Goal: Navigation & Orientation: Understand site structure

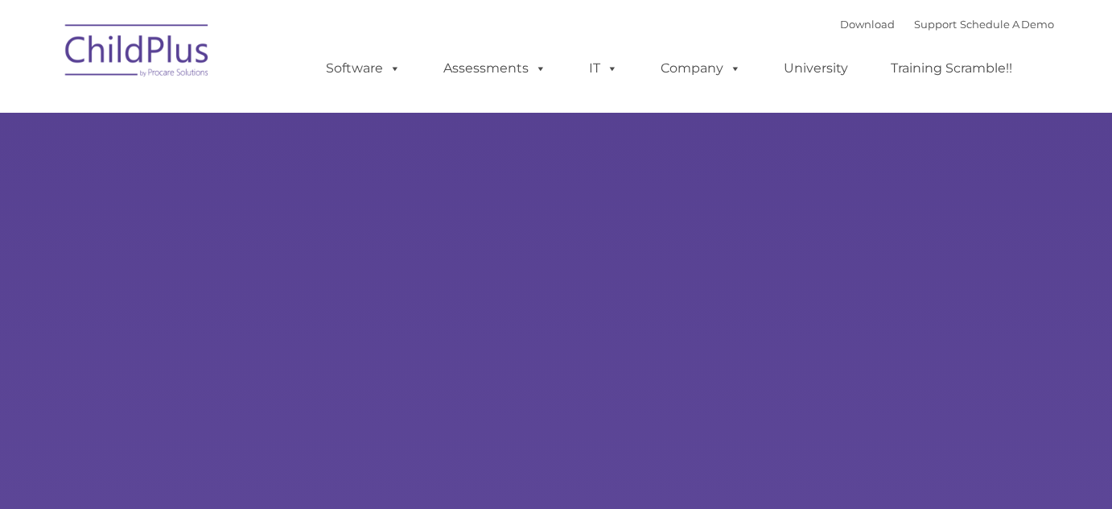
type input ""
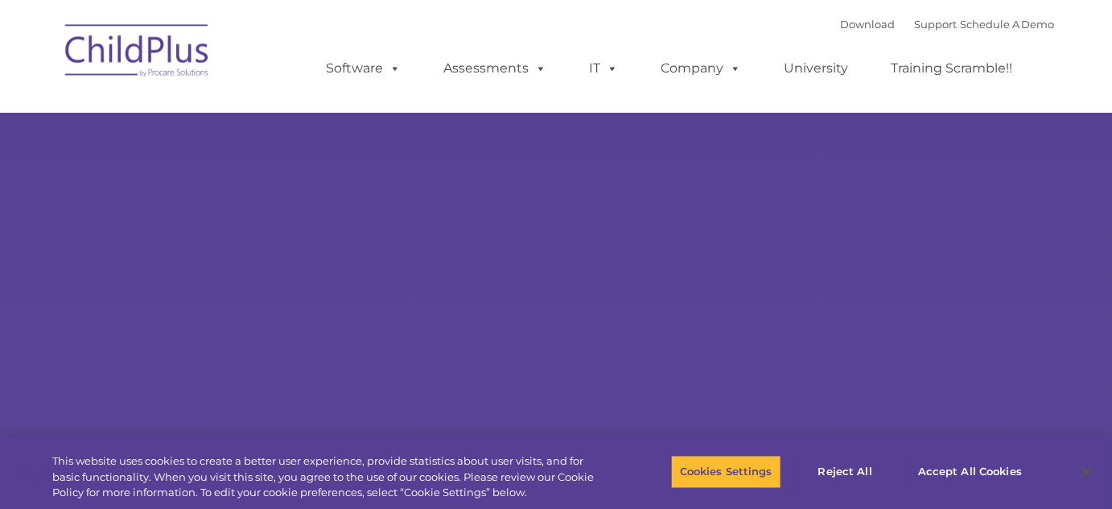
select select "MEDIUM"
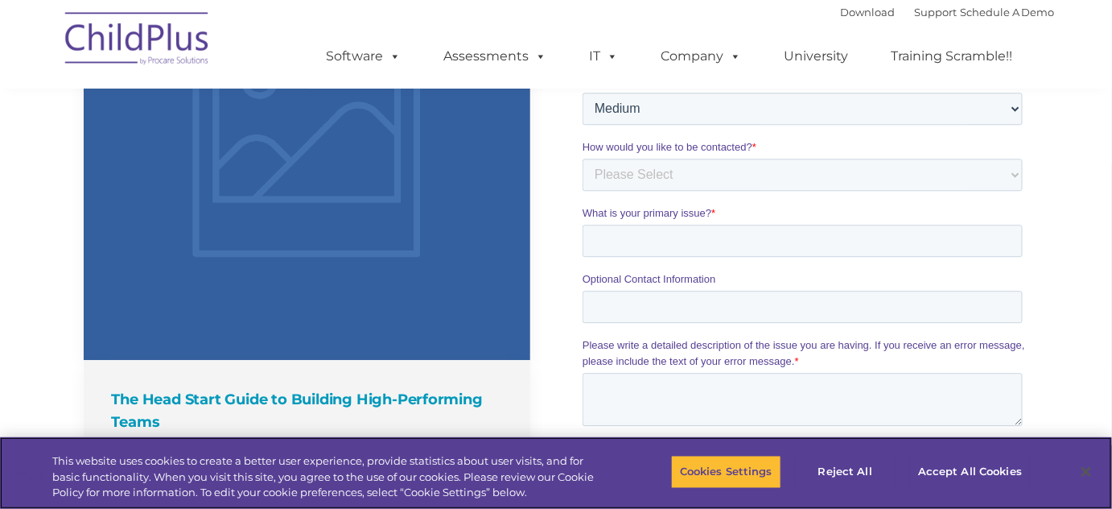
scroll to position [1291, 0]
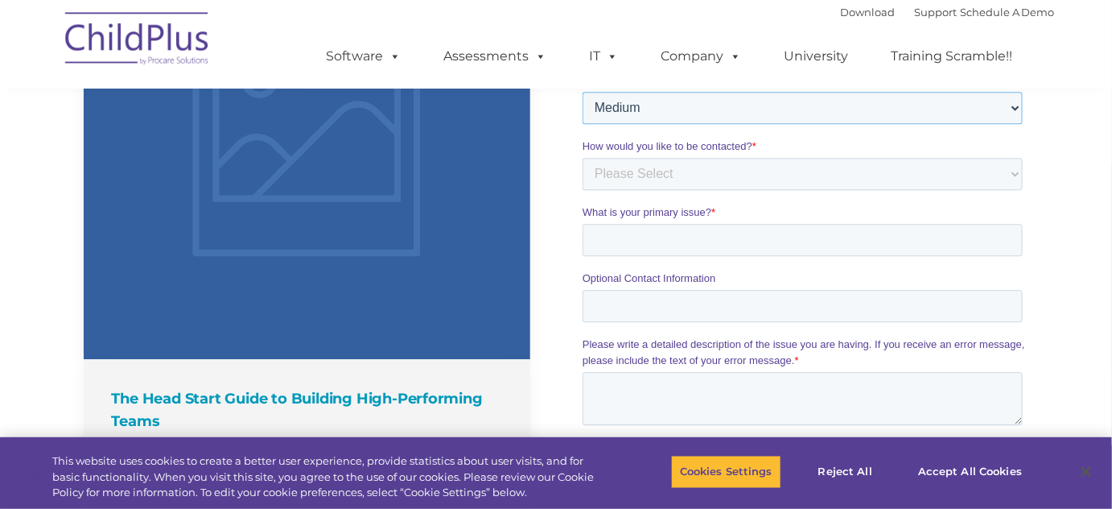
click at [1012, 106] on select "Please Select Low Medium High" at bounding box center [802, 108] width 440 height 32
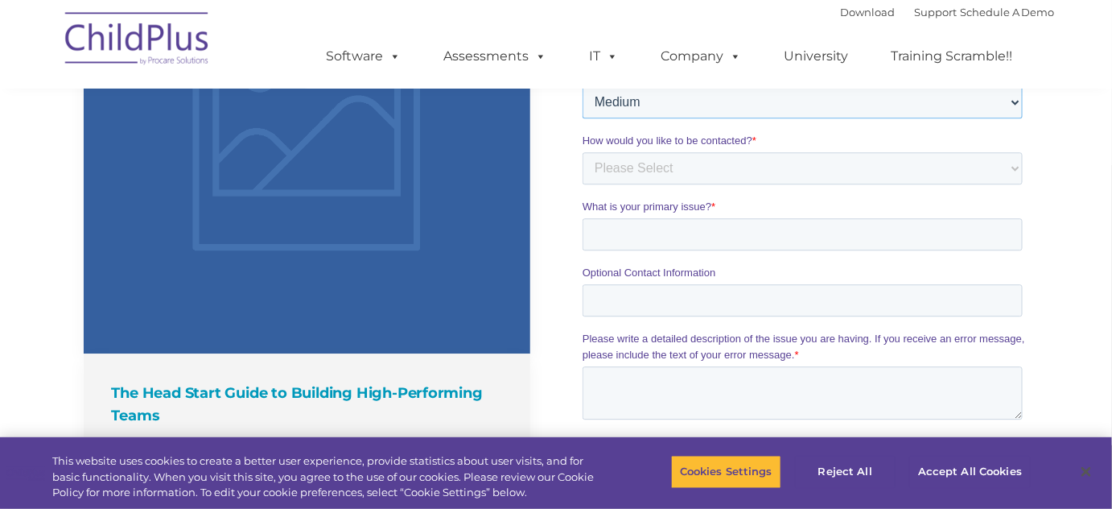
scroll to position [1296, 0]
click at [1102, 339] on div "The Latest News The Head Start Guide to Building High-Performing Teams Exceptio…" at bounding box center [556, 248] width 1112 height 871
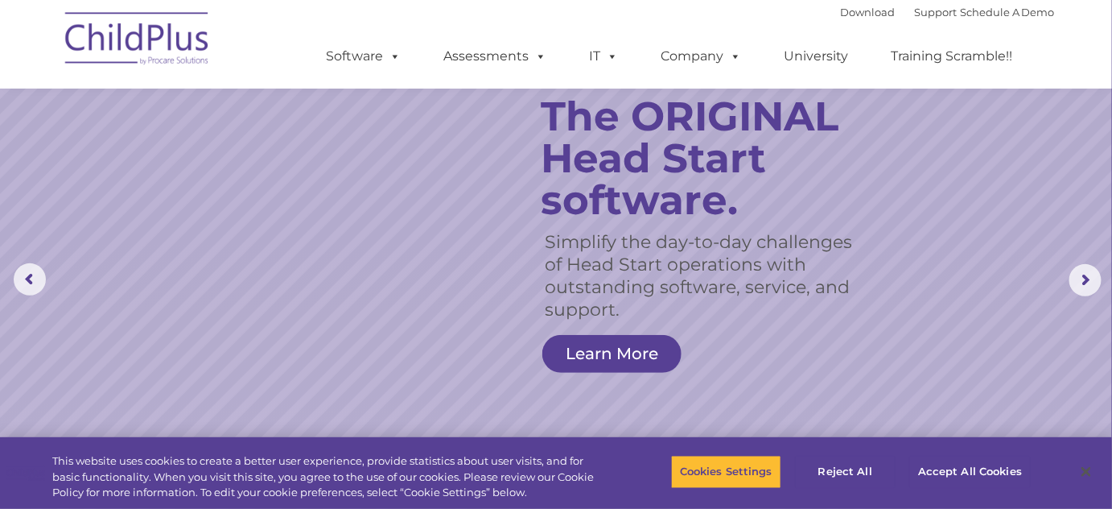
scroll to position [0, 0]
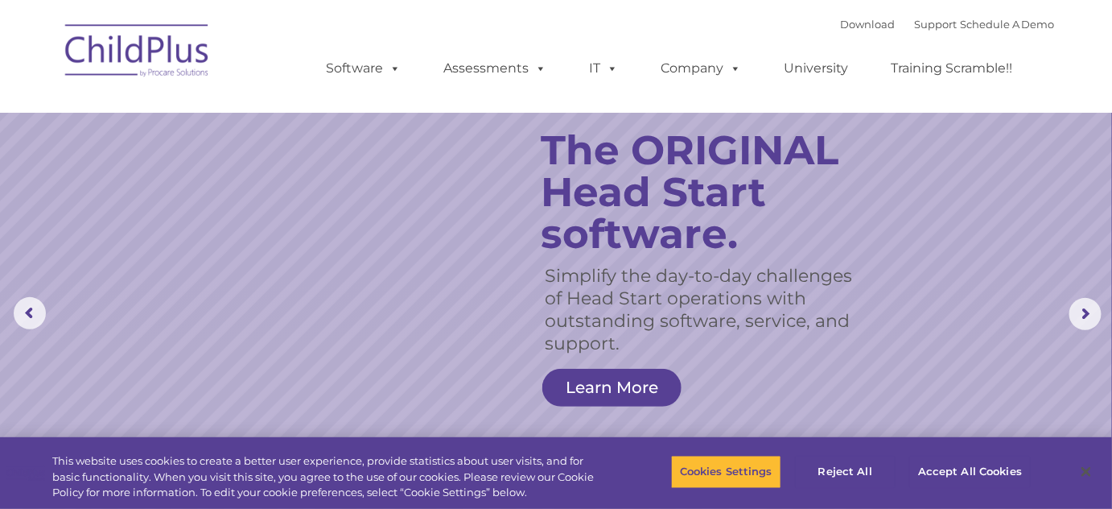
click at [644, 43] on ul "Software ChildPlus: The original and most widely-used Head Start data managemen…" at bounding box center [674, 68] width 761 height 64
click at [637, 41] on ul "Software ChildPlus: The original and most widely-used Head Start data managemen…" at bounding box center [674, 68] width 761 height 64
click at [636, 41] on ul "Software ChildPlus: The original and most widely-used Head Start data managemen…" at bounding box center [674, 68] width 761 height 64
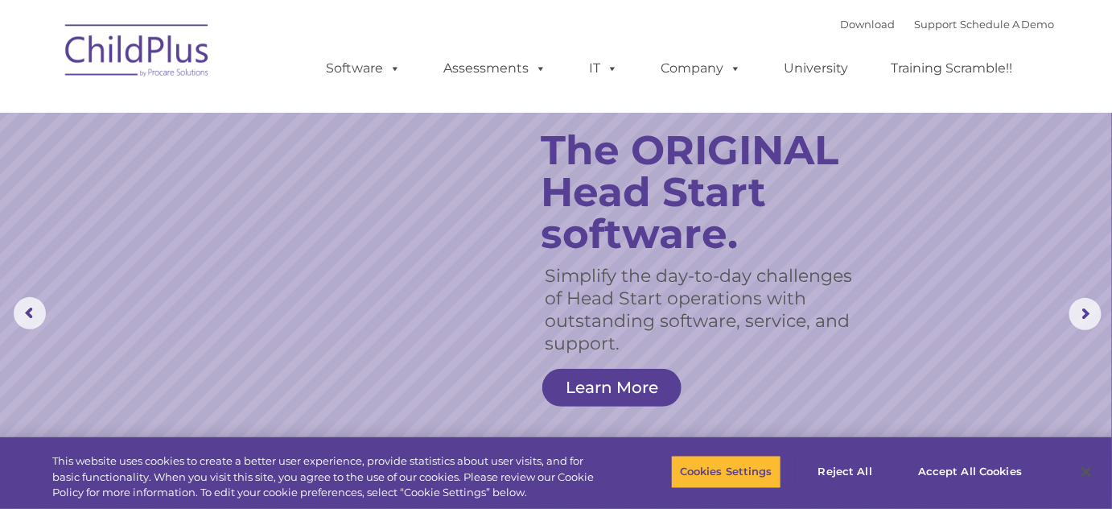
click at [636, 41] on ul "Software ChildPlus: The original and most widely-used Head Start data managemen…" at bounding box center [674, 68] width 761 height 64
click at [635, 34] on div "Download Support | Schedule A Demo  MENU MENU Software ChildPlus: The original…" at bounding box center [674, 56] width 761 height 89
click at [610, 24] on div "Download Support | Schedule A Demo  MENU MENU Software ChildPlus: The original…" at bounding box center [674, 56] width 761 height 89
drag, startPoint x: 610, startPoint y: 24, endPoint x: 555, endPoint y: 26, distance: 54.7
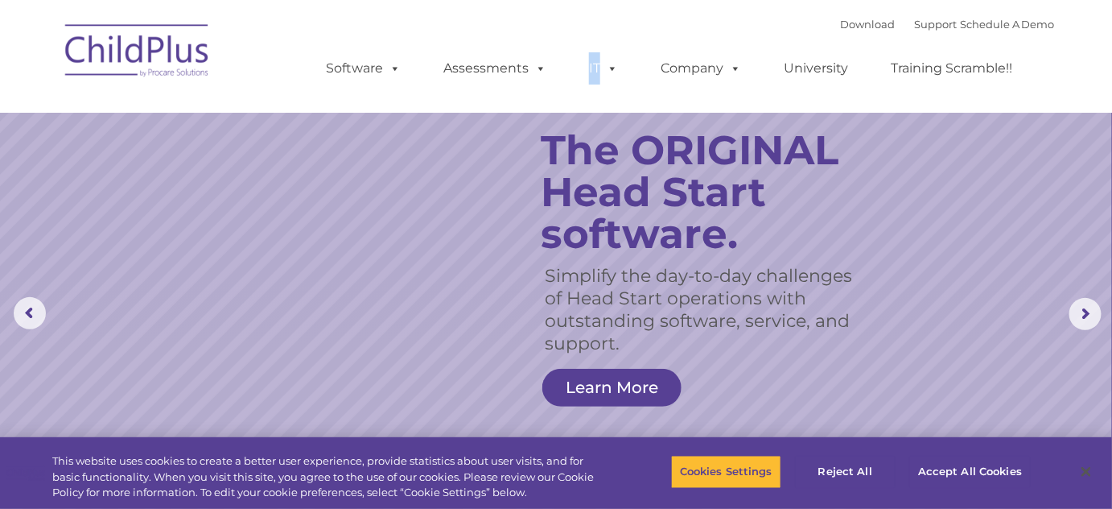
click at [555, 26] on div "Download Support | Schedule A Demo  MENU MENU Software ChildPlus: The original…" at bounding box center [674, 56] width 761 height 89
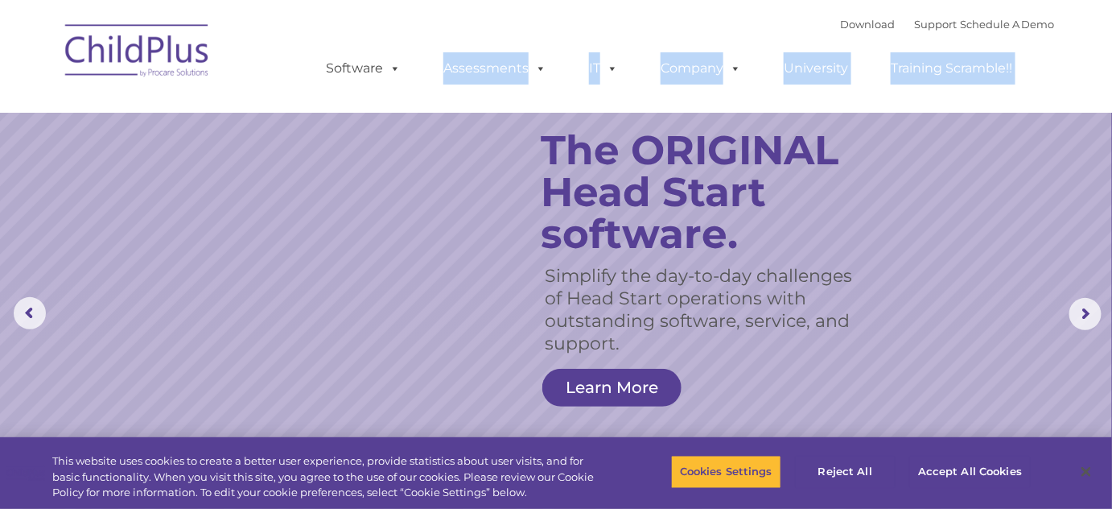
drag, startPoint x: 555, startPoint y: 26, endPoint x: 485, endPoint y: -12, distance: 79.6
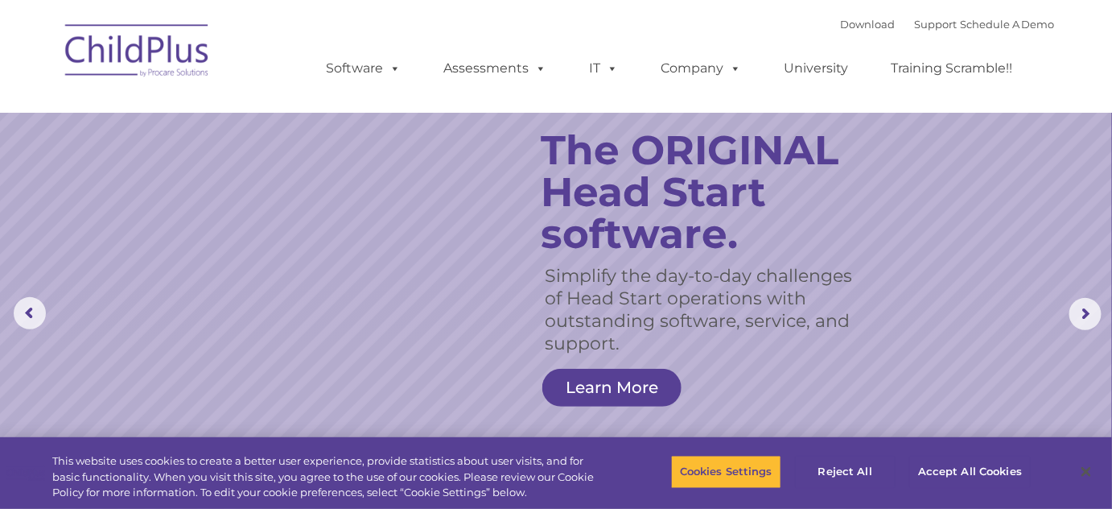
click at [479, 14] on div "Download Support | Schedule A Demo  MENU MENU Software ChildPlus: The original…" at bounding box center [674, 56] width 761 height 89
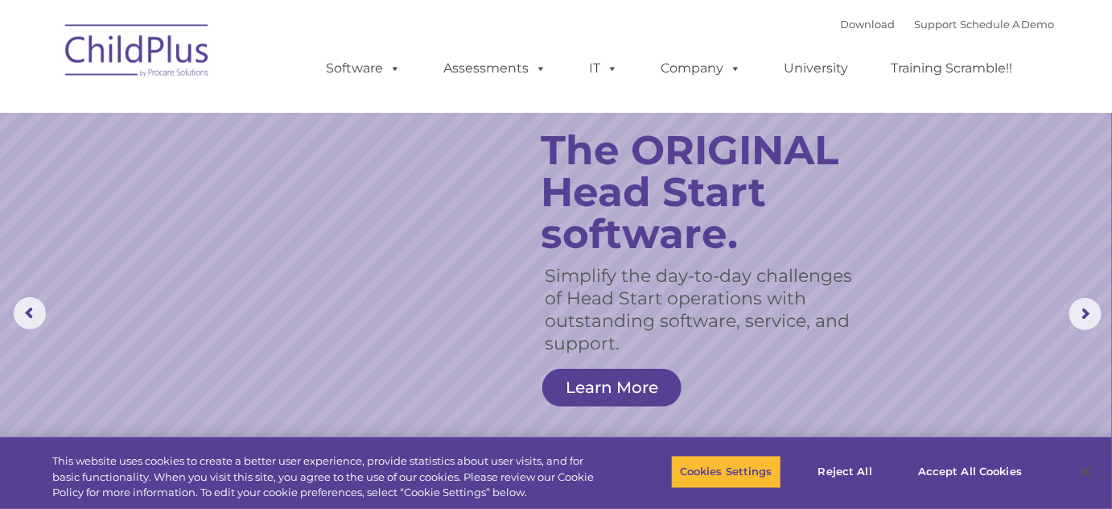
click at [479, 14] on div "Download Support | Schedule A Demo  MENU MENU Software ChildPlus: The original…" at bounding box center [674, 56] width 761 height 89
